Goal: Transaction & Acquisition: Purchase product/service

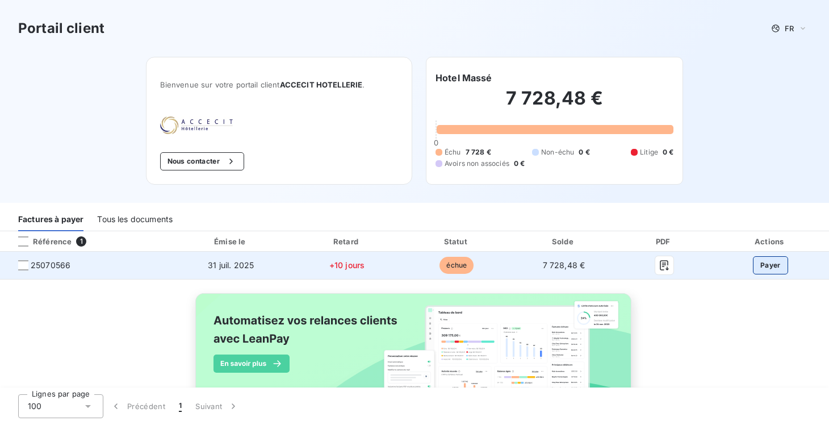
click at [766, 266] on button "Payer" at bounding box center [770, 265] width 35 height 18
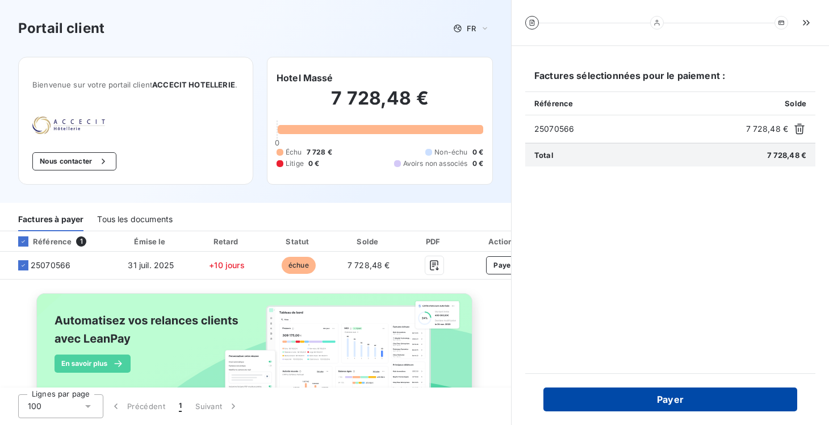
click at [619, 393] on button "Payer" at bounding box center [670, 399] width 254 height 24
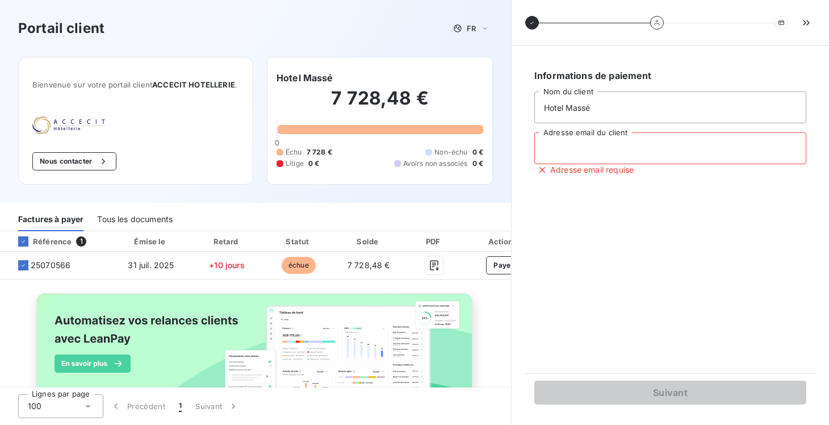
click at [597, 152] on input "Adresse email du client" at bounding box center [670, 148] width 272 height 32
type input "[EMAIL_ADDRESS][DOMAIN_NAME]"
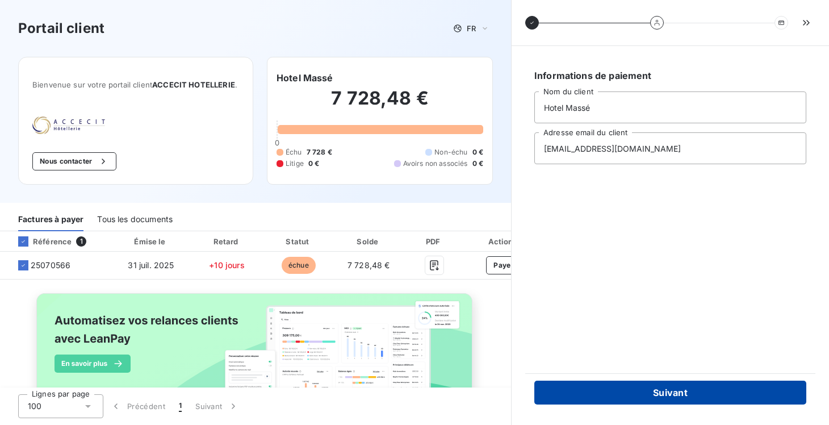
click at [605, 394] on button "Suivant" at bounding box center [670, 392] width 272 height 24
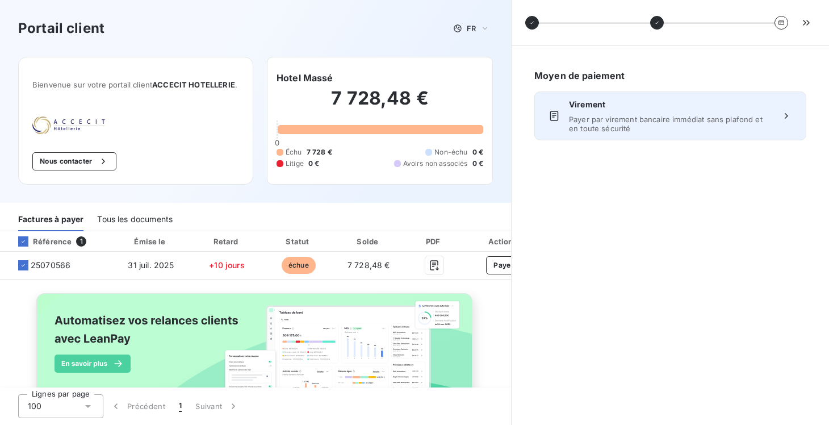
click at [605, 128] on span "Payer par virement bancaire immédiat sans plafond et en toute sécurité" at bounding box center [670, 124] width 203 height 18
